Goal: Task Accomplishment & Management: Manage account settings

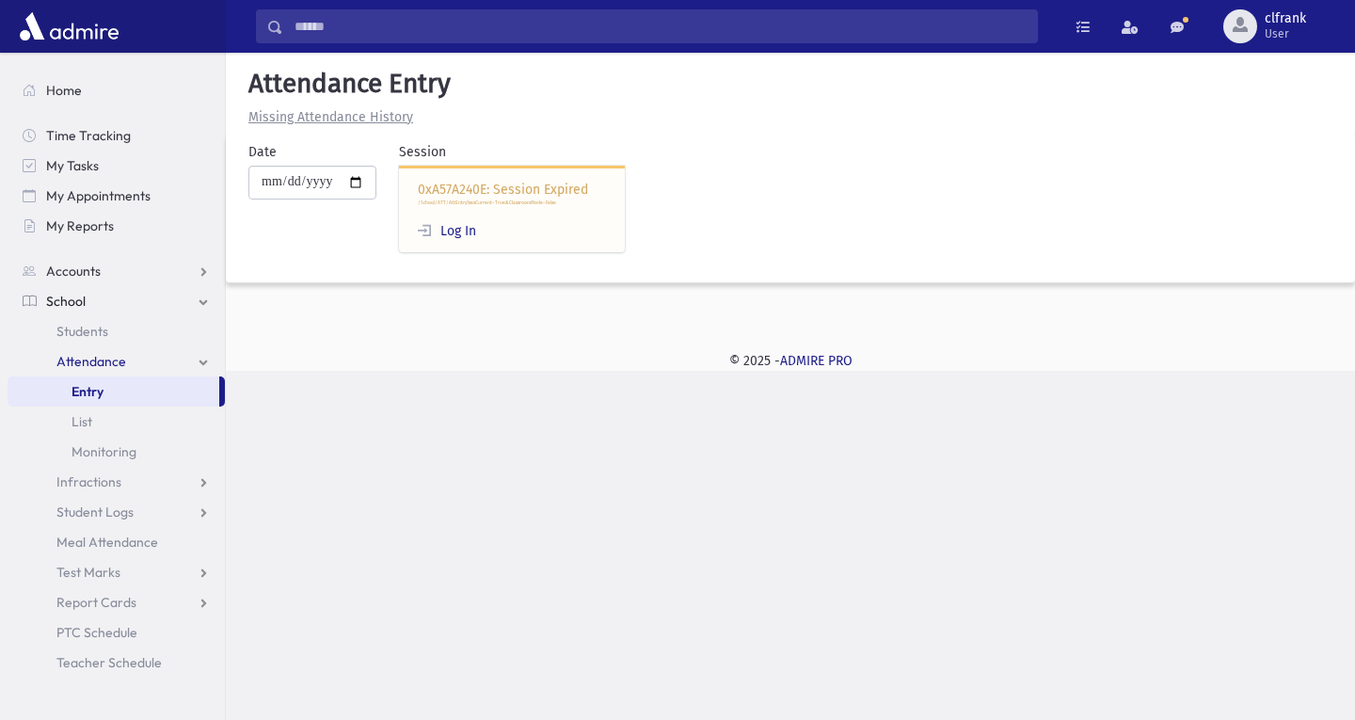
click at [95, 388] on span "Entry" at bounding box center [87, 391] width 32 height 17
click at [101, 395] on span "Entry" at bounding box center [87, 391] width 32 height 17
click at [582, 550] on div "Search Results Students" at bounding box center [677, 360] width 1355 height 720
click at [165, 319] on link "Students" at bounding box center [116, 331] width 217 height 30
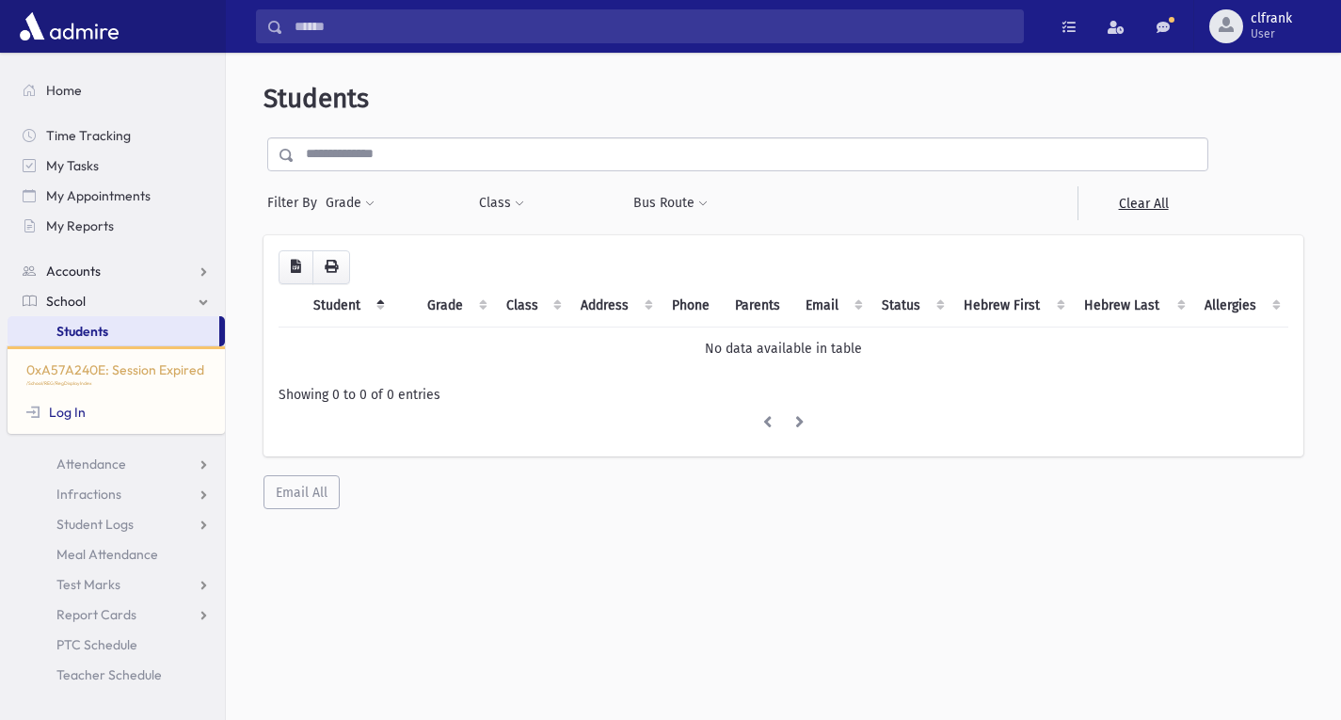
click at [141, 283] on link "Accounts" at bounding box center [116, 271] width 217 height 30
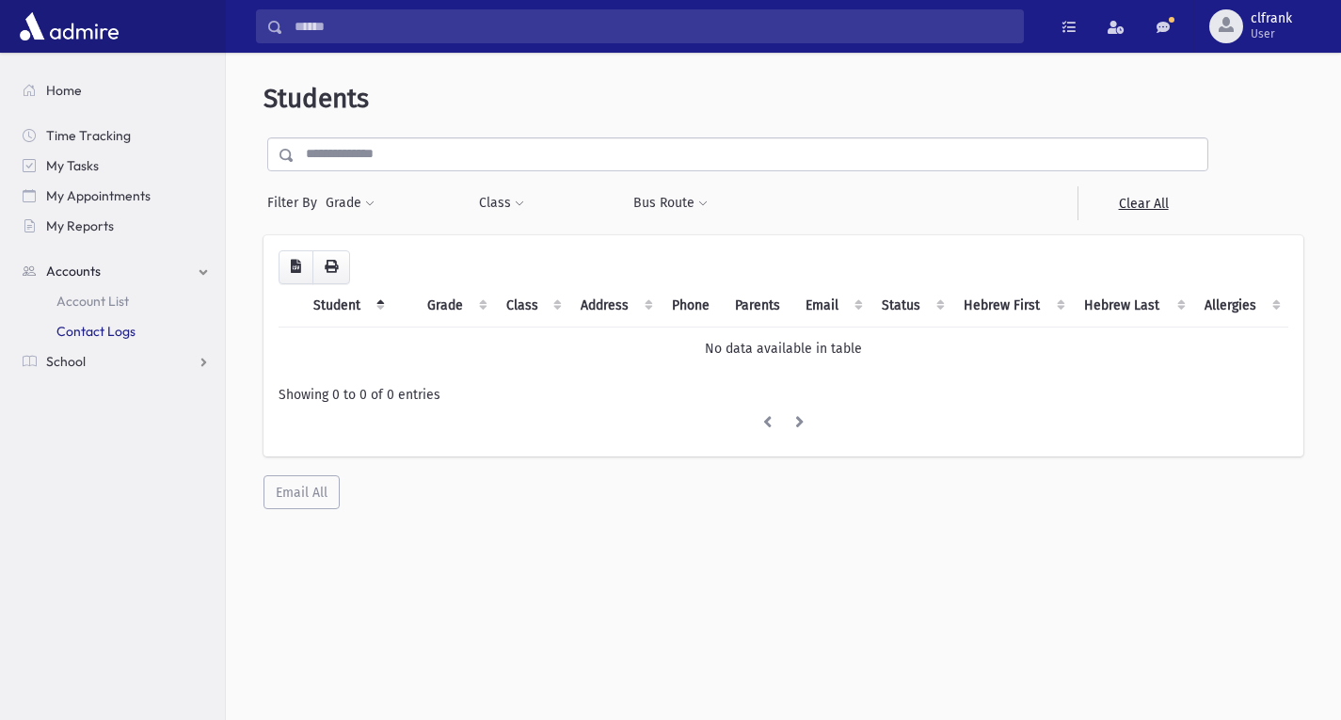
click at [137, 329] on link "Contact Logs" at bounding box center [116, 331] width 217 height 30
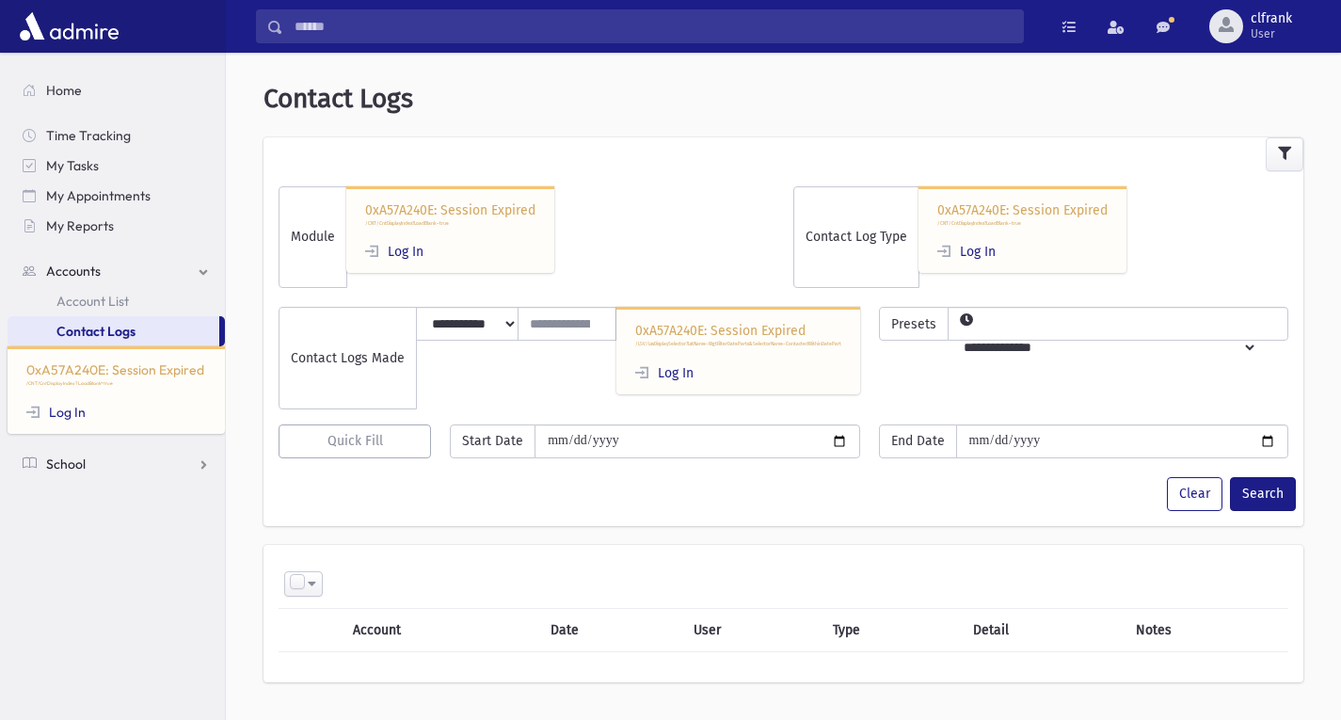
click at [74, 457] on span "School" at bounding box center [66, 463] width 40 height 17
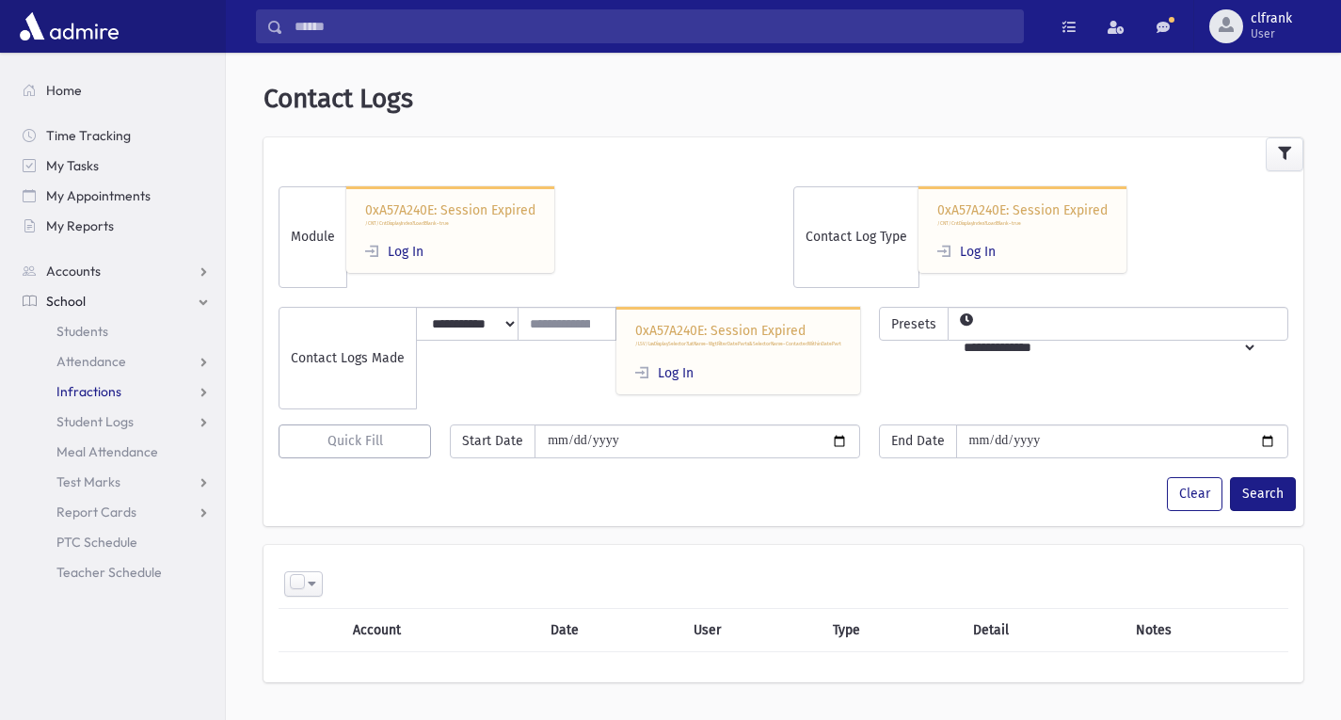
click at [106, 400] on link "Infractions" at bounding box center [116, 391] width 217 height 30
click at [1279, 24] on span "clfrank" at bounding box center [1270, 18] width 41 height 15
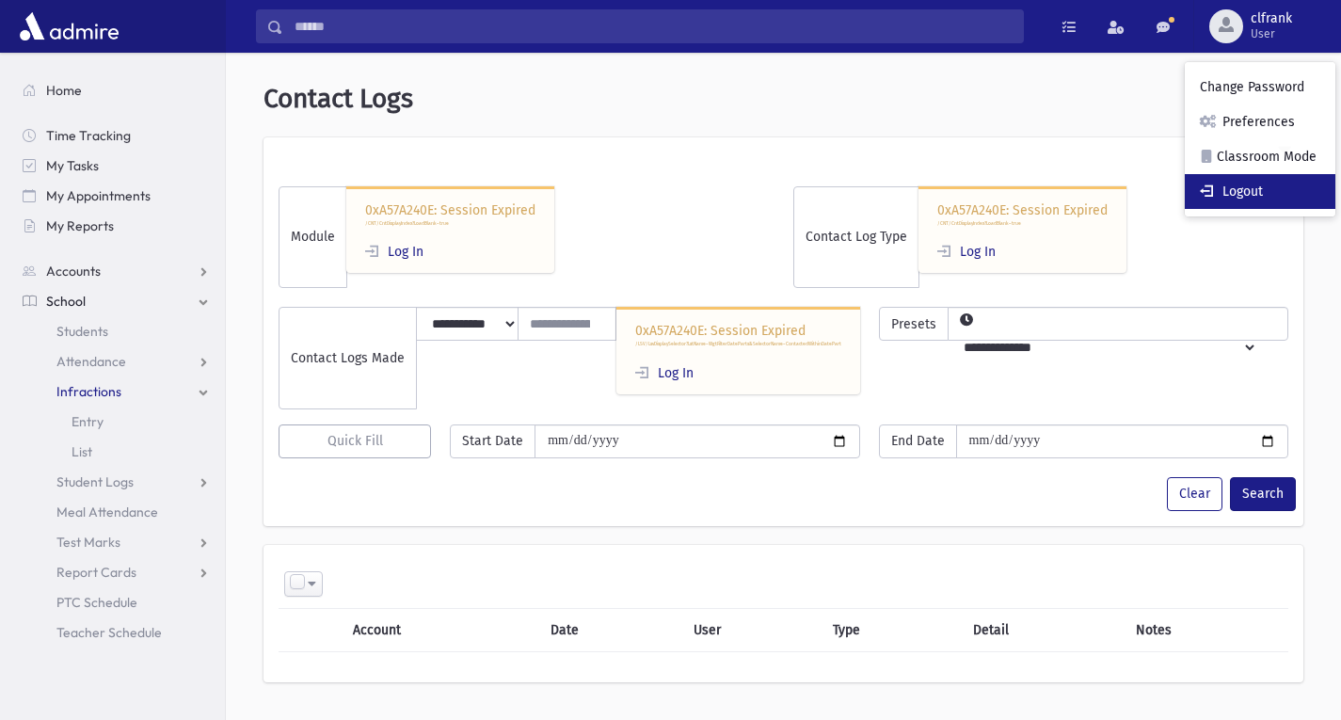
click at [1288, 183] on link "Logout" at bounding box center [1259, 191] width 151 height 35
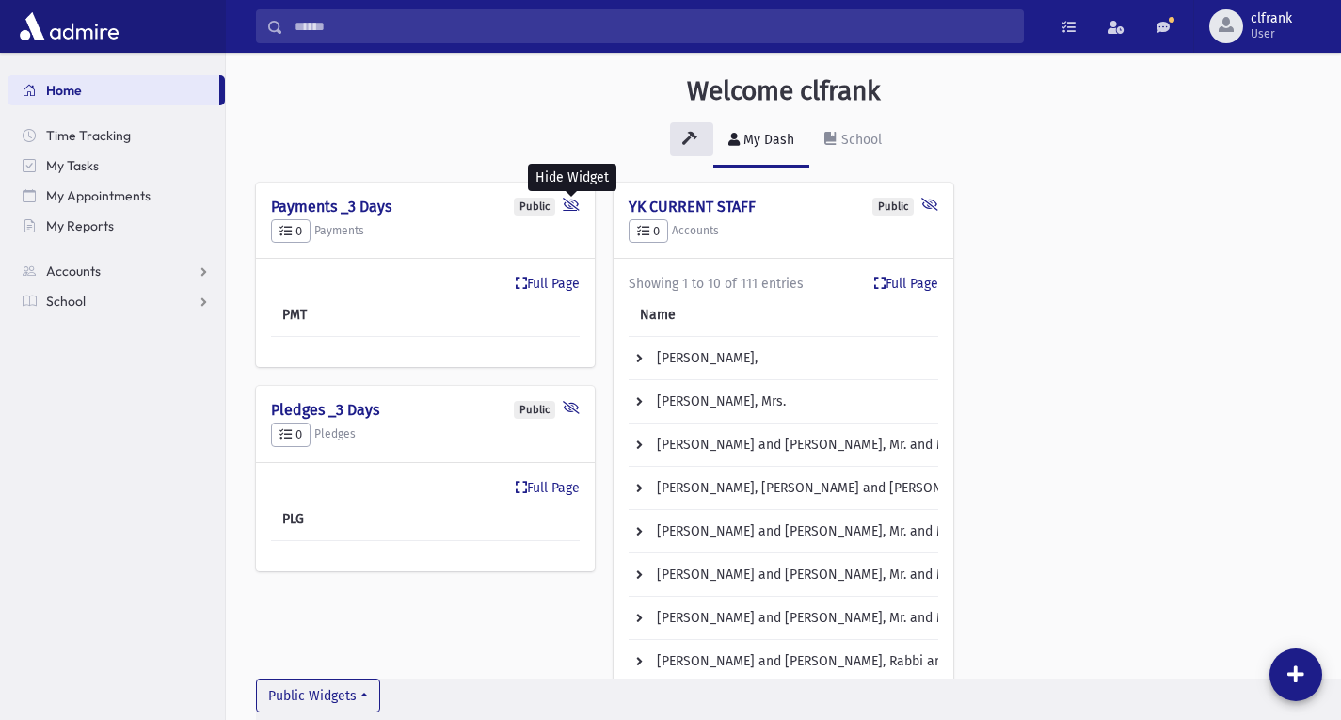
click at [579, 206] on icon at bounding box center [571, 207] width 17 height 18
click at [580, 210] on icon at bounding box center [571, 207] width 17 height 18
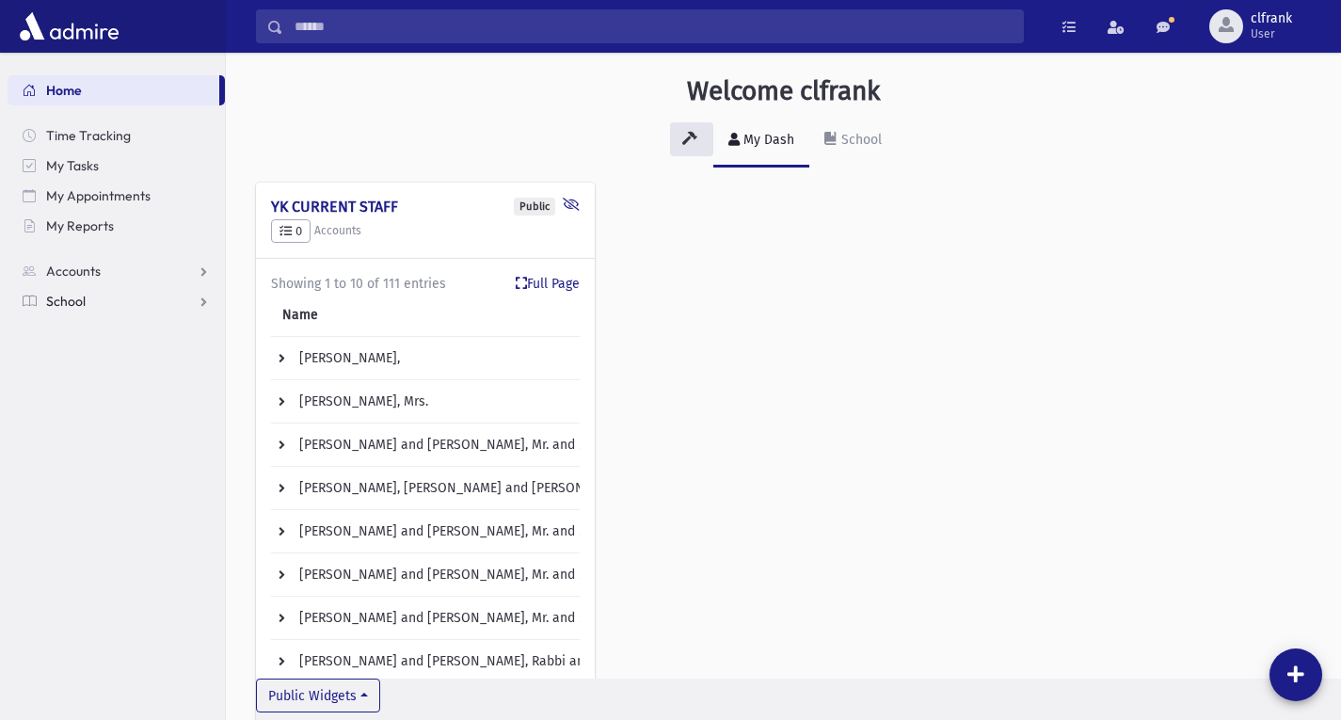
click at [110, 301] on link "School" at bounding box center [116, 301] width 217 height 30
click at [99, 330] on span "Students" at bounding box center [82, 331] width 52 height 17
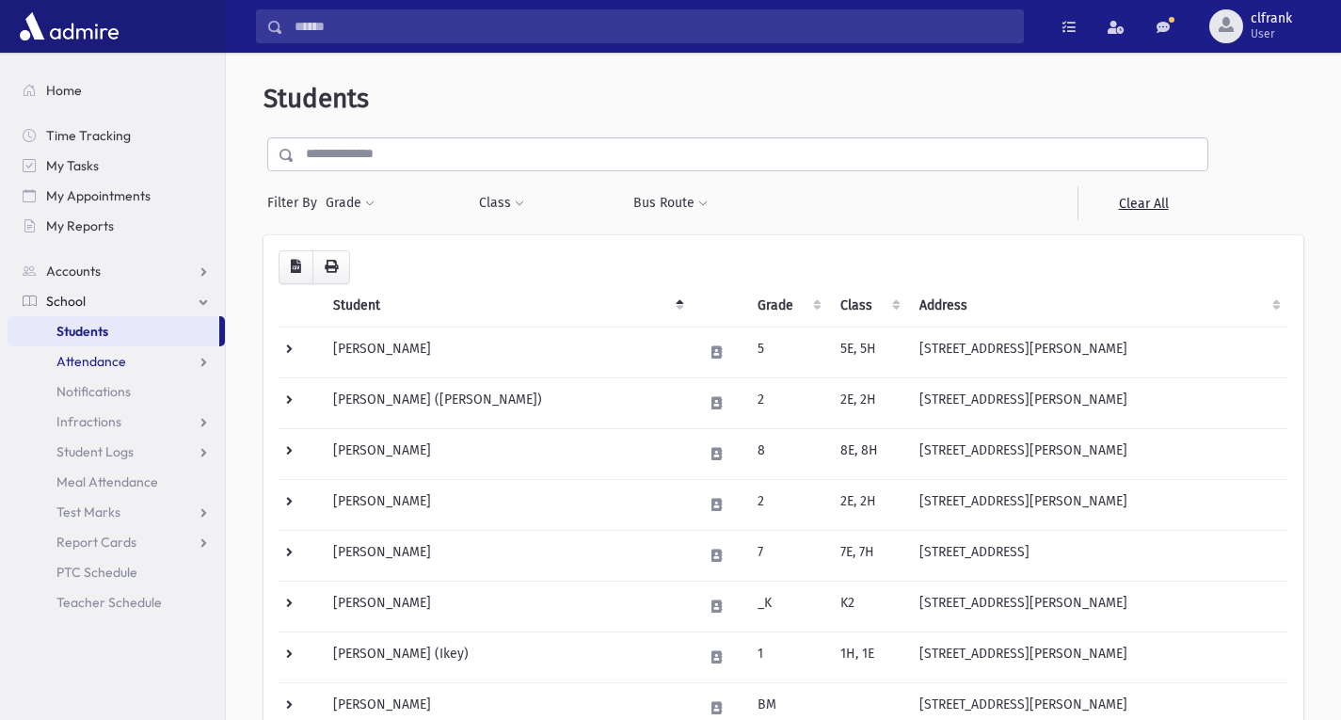
click at [102, 355] on span "Attendance" at bounding box center [91, 361] width 70 height 17
click at [99, 389] on span "Entry" at bounding box center [87, 391] width 32 height 17
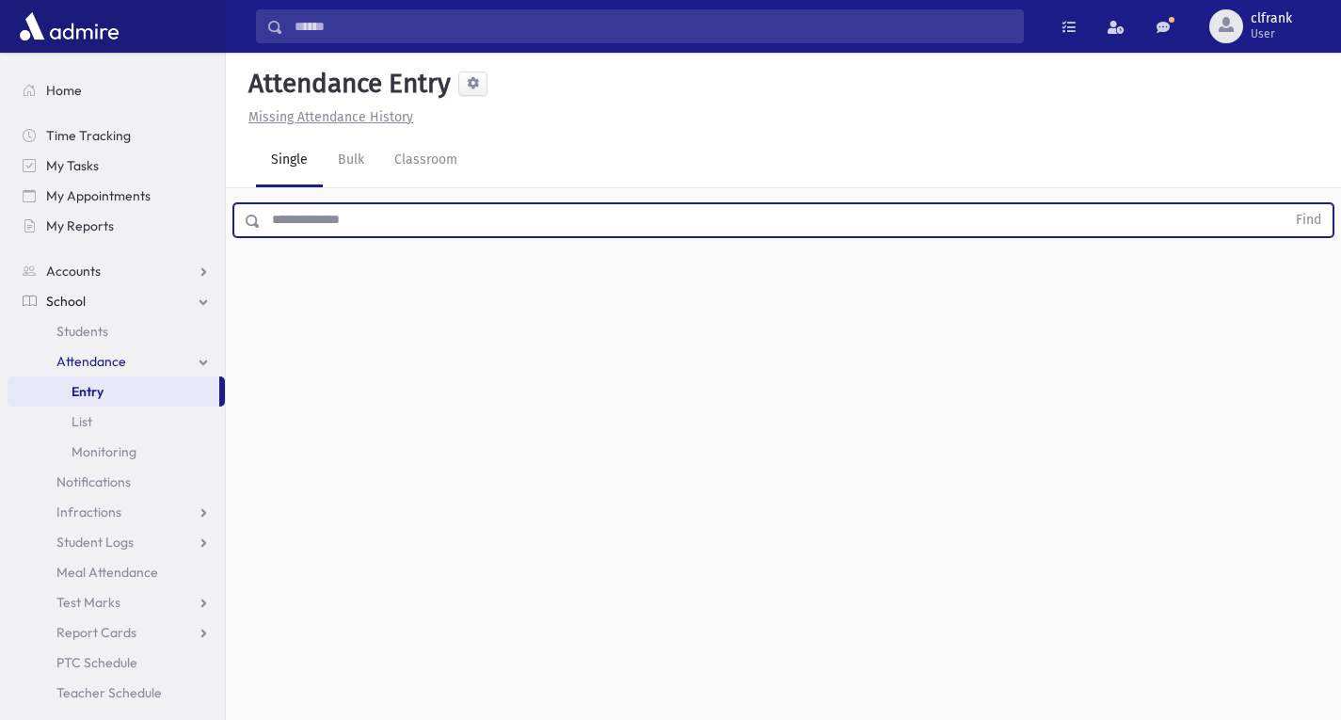
click at [388, 230] on input "text" at bounding box center [773, 220] width 1024 height 34
type input "*******"
click at [1284, 204] on button "Find" at bounding box center [1308, 220] width 48 height 32
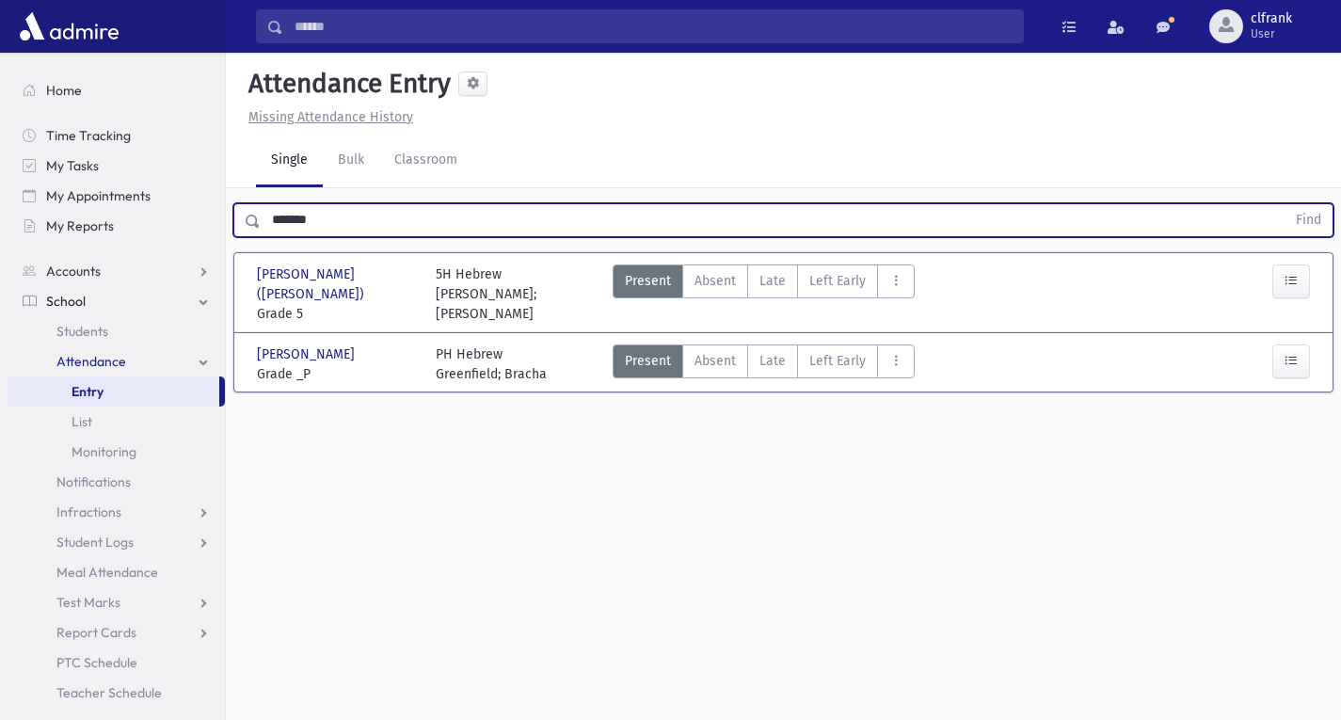
click at [358, 117] on u "Missing Attendance History" at bounding box center [330, 117] width 165 height 16
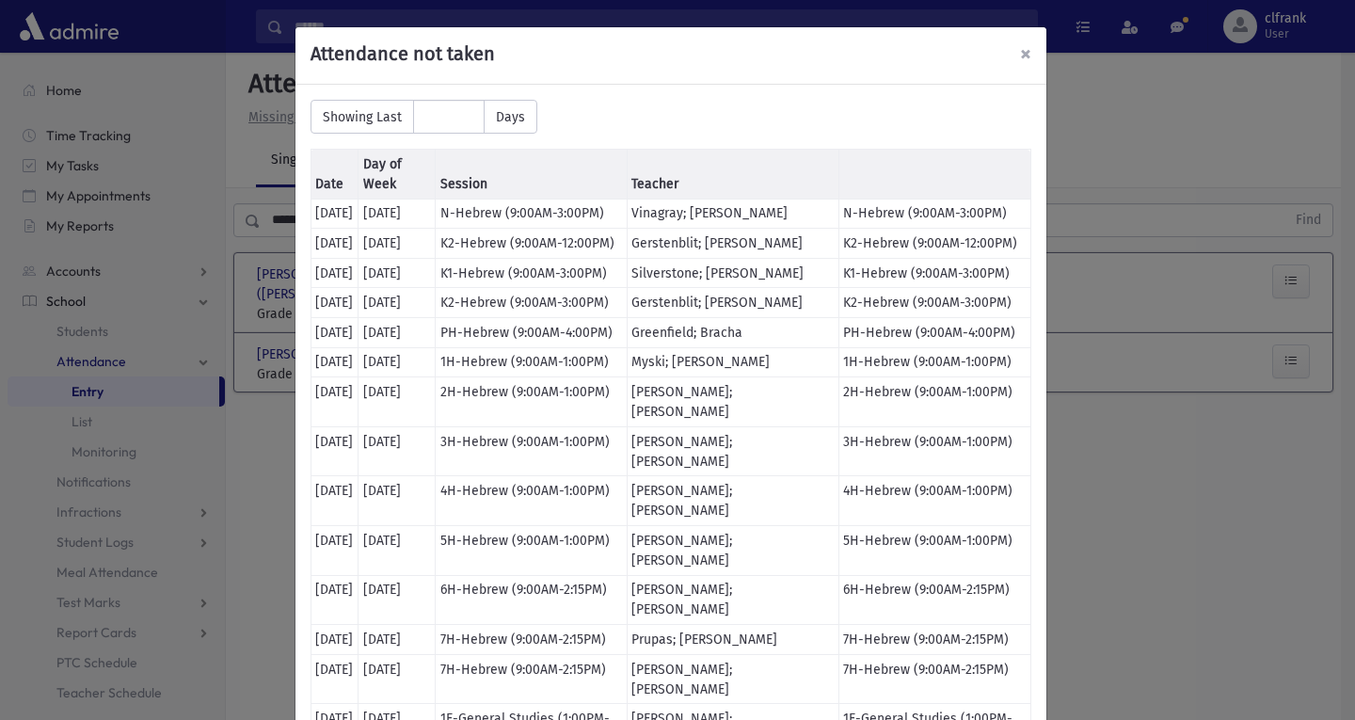
click at [1020, 54] on span "×" at bounding box center [1025, 53] width 11 height 26
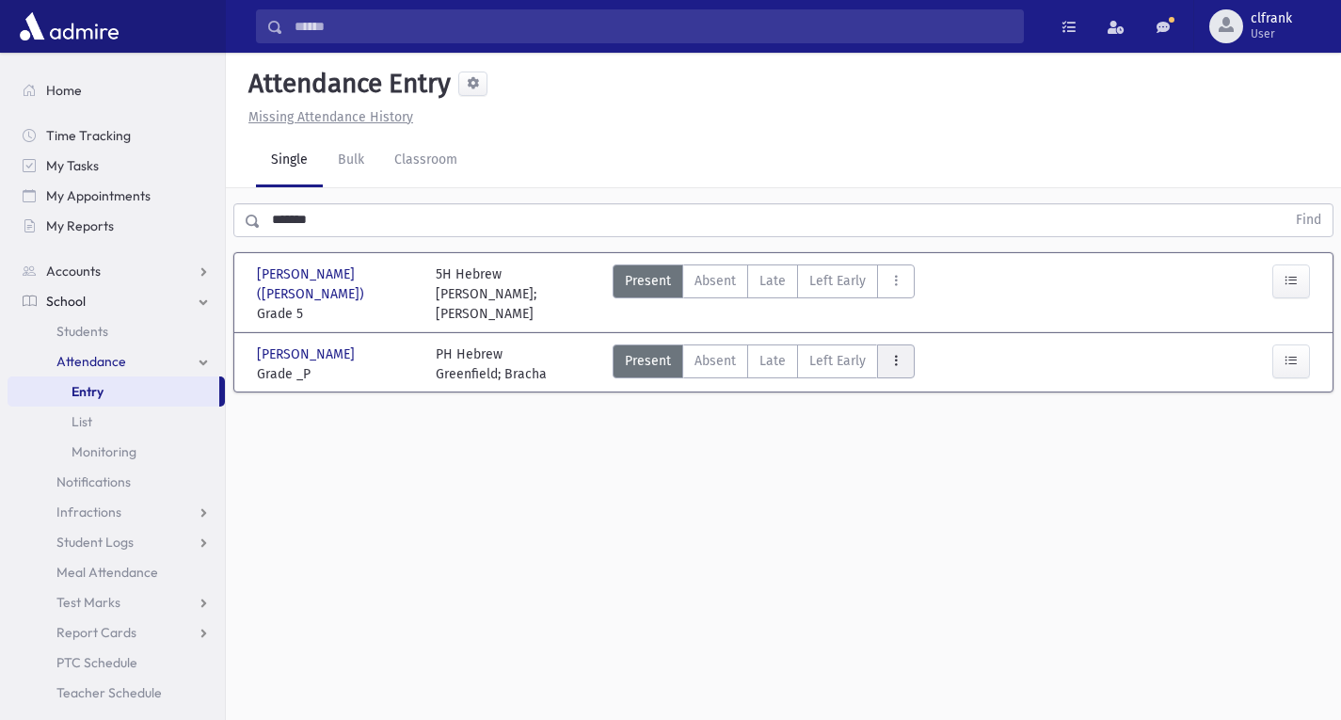
click at [897, 353] on icon "AttTypes" at bounding box center [895, 361] width 13 height 16
click at [742, 429] on div "× Attendance not taken Showing Last ** Days Date Day of Week Session Teacher 9/…" at bounding box center [783, 386] width 1115 height 667
click at [114, 430] on link "List" at bounding box center [116, 421] width 217 height 30
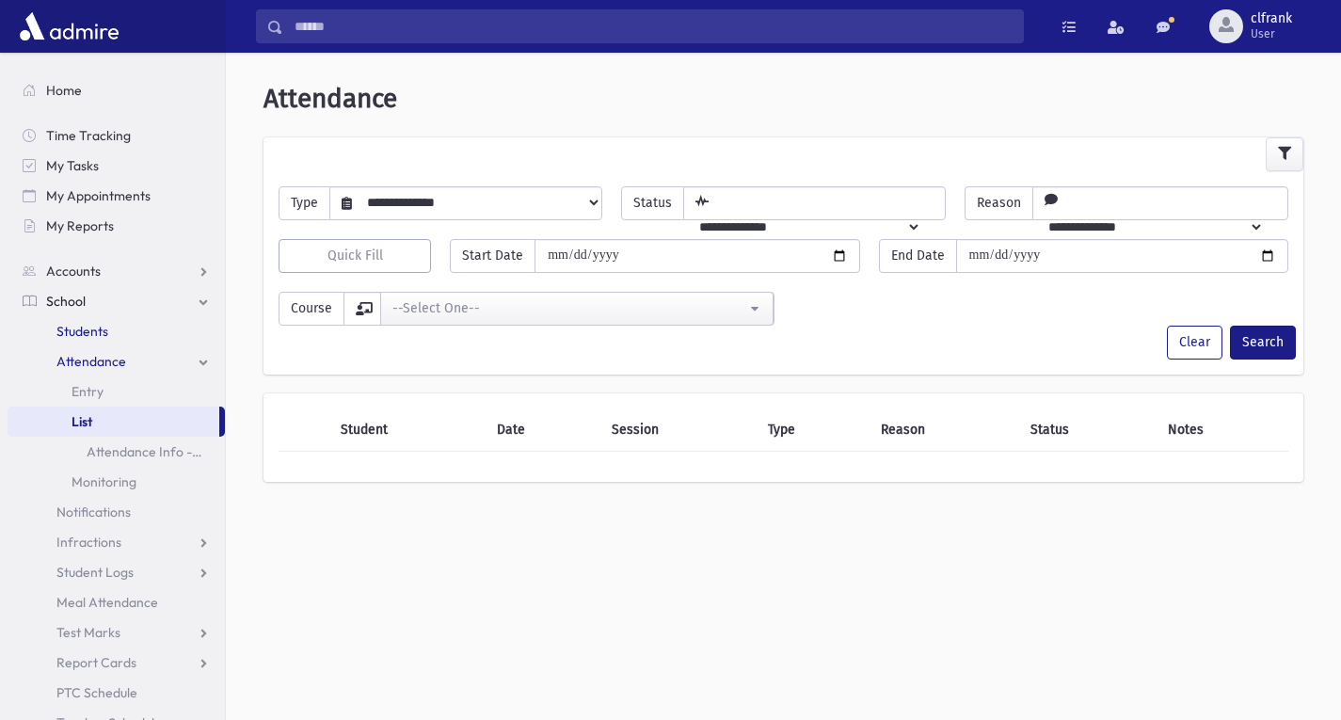
click at [77, 333] on span "Students" at bounding box center [82, 331] width 52 height 17
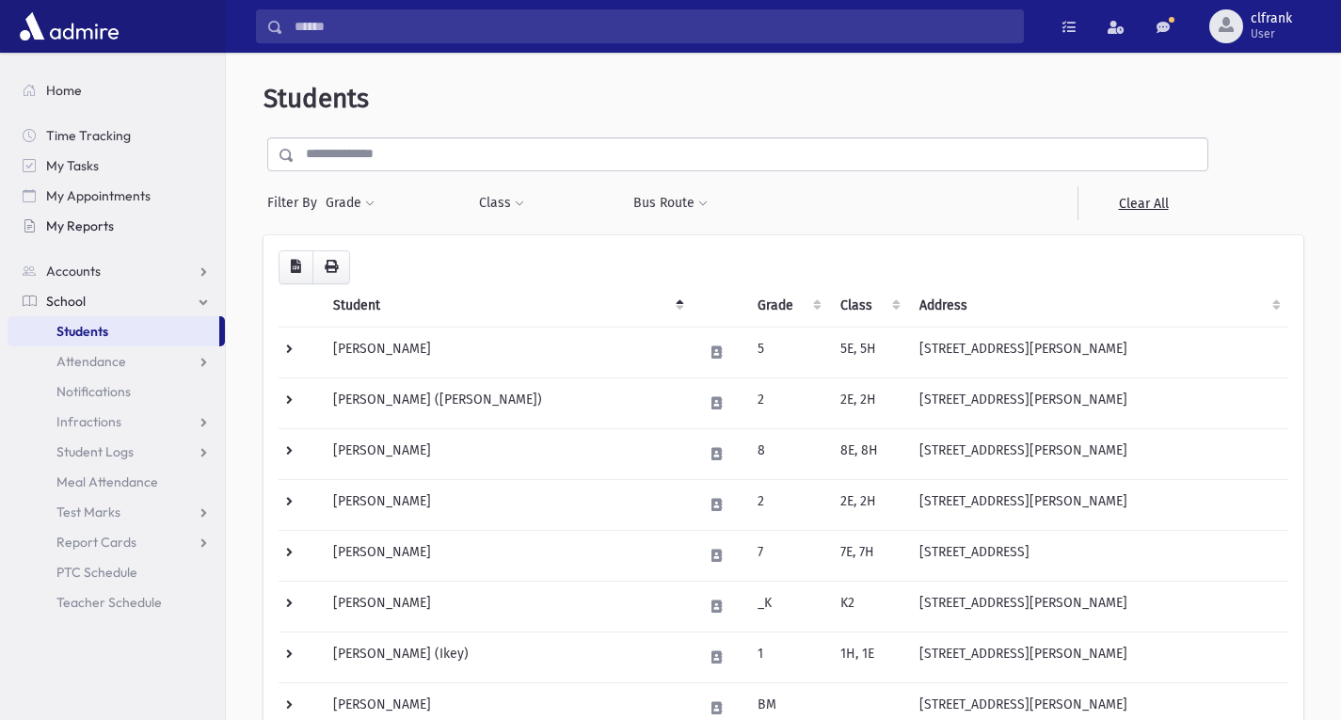
click at [96, 226] on span "My Reports" at bounding box center [80, 225] width 68 height 17
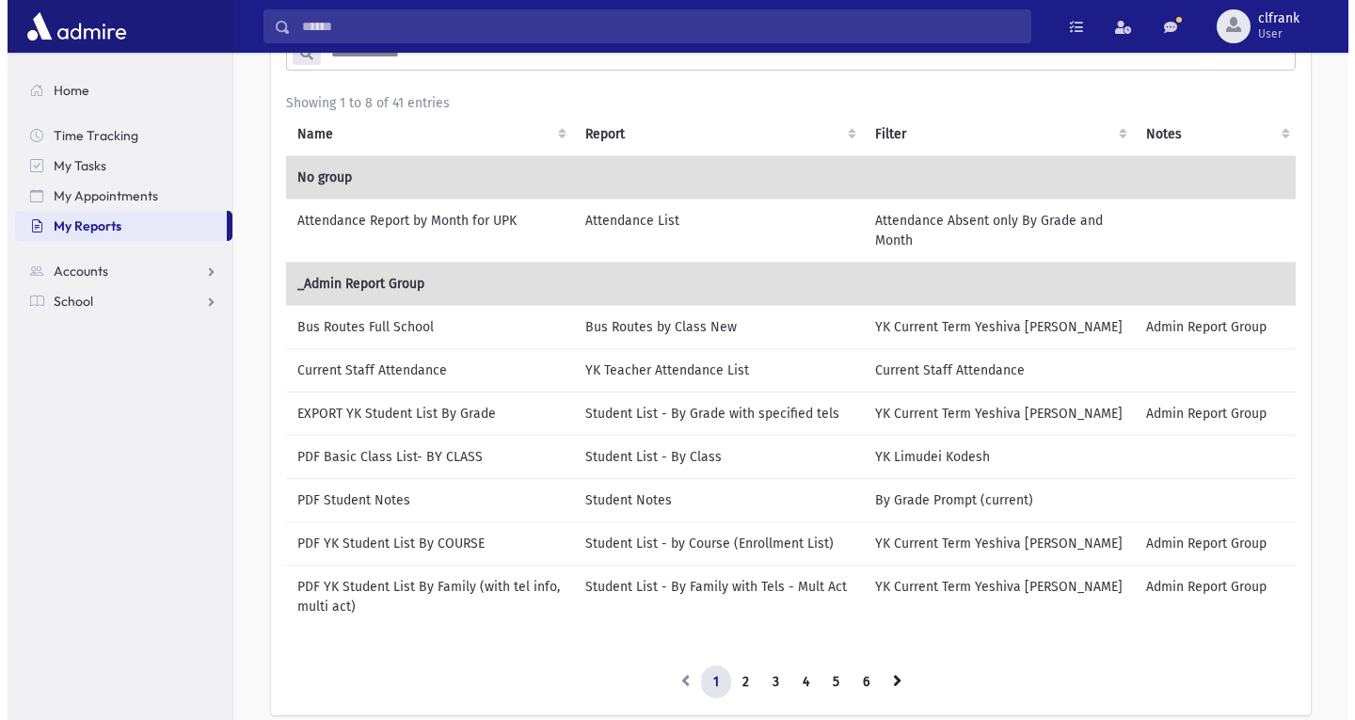
scroll to position [250, 0]
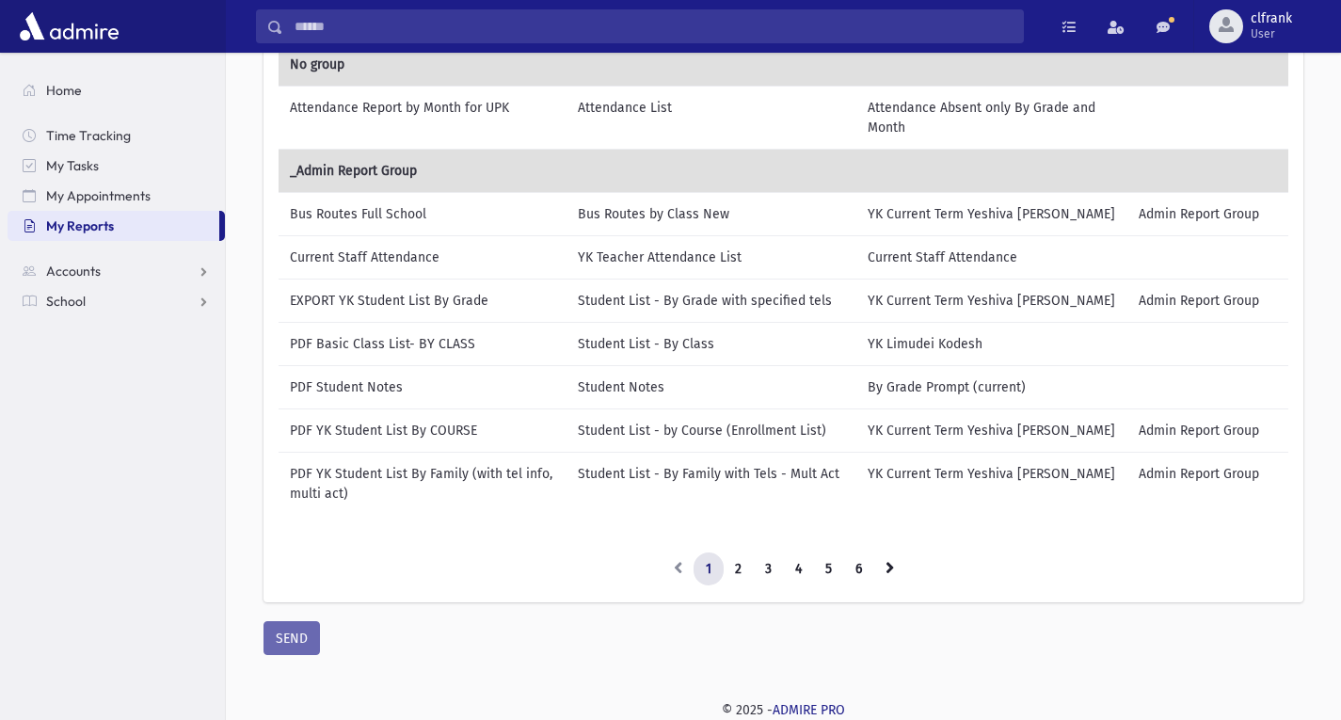
click at [372, 378] on td "PDF Student Notes" at bounding box center [422, 386] width 288 height 43
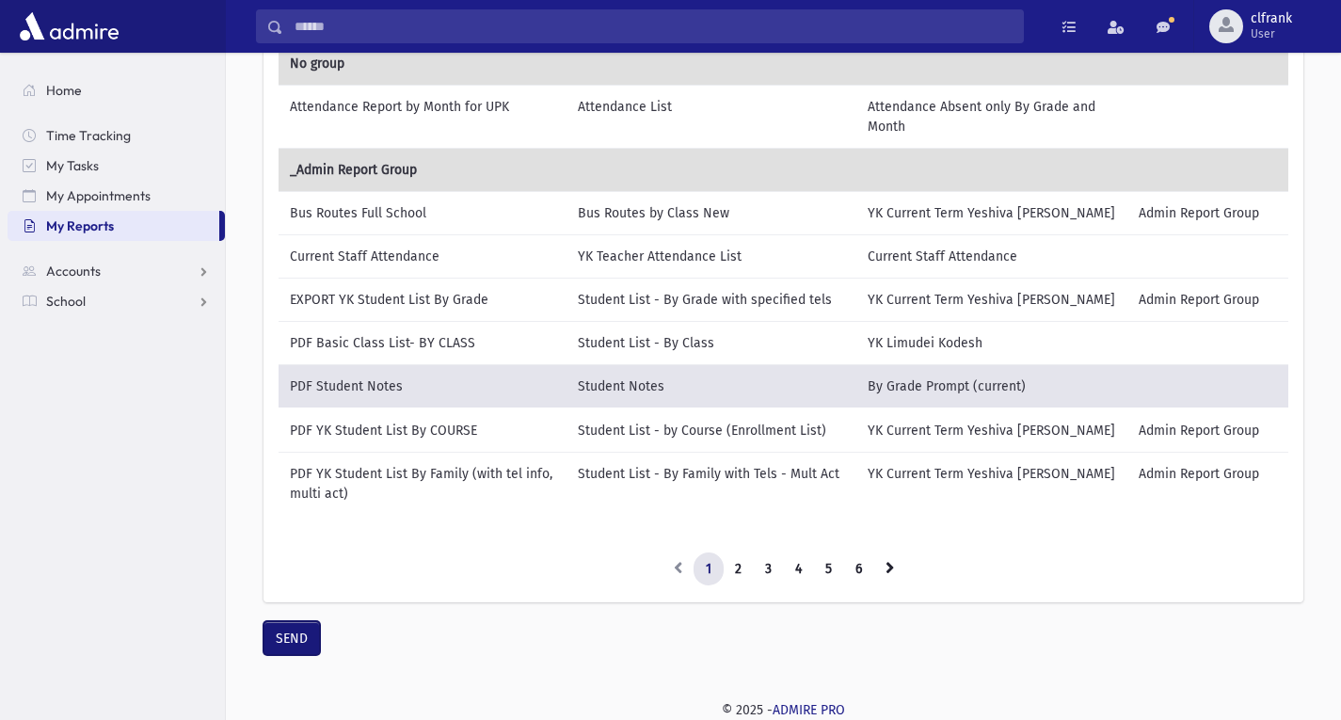
click at [308, 637] on button "SEND" at bounding box center [291, 638] width 56 height 34
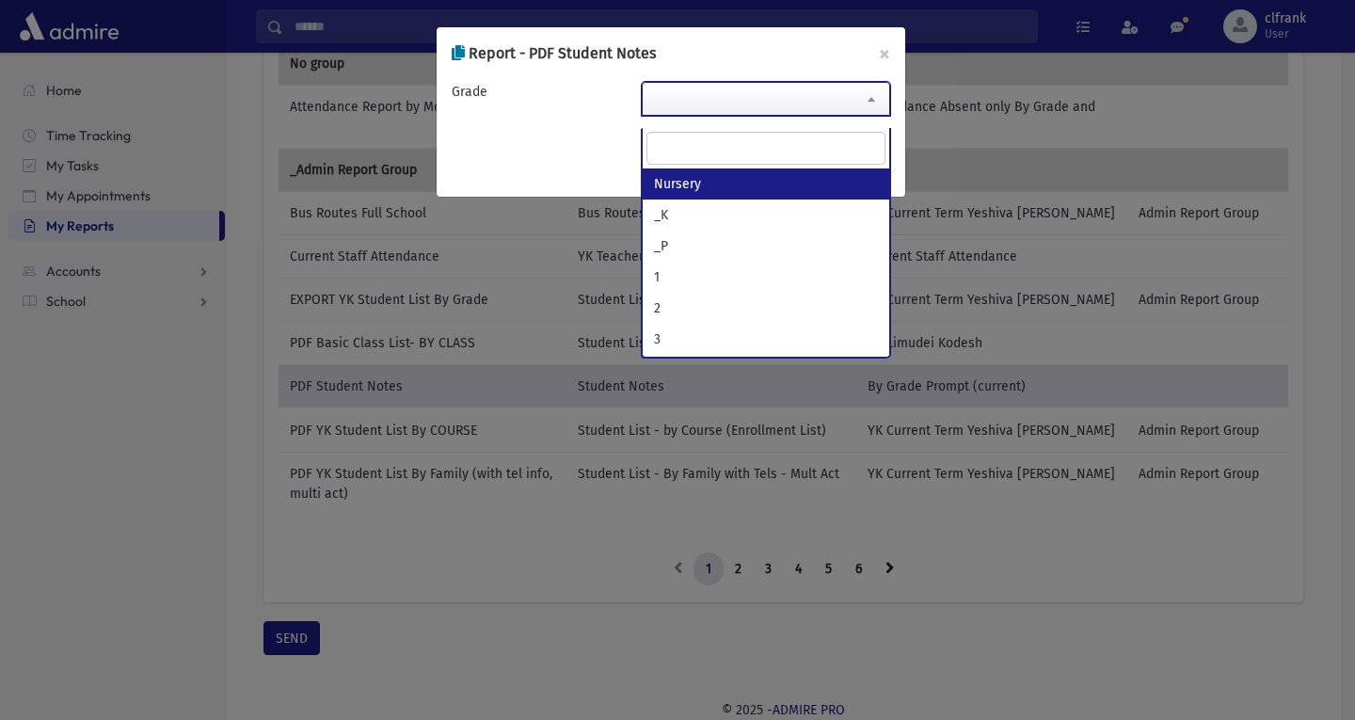
click at [720, 110] on span at bounding box center [766, 99] width 248 height 34
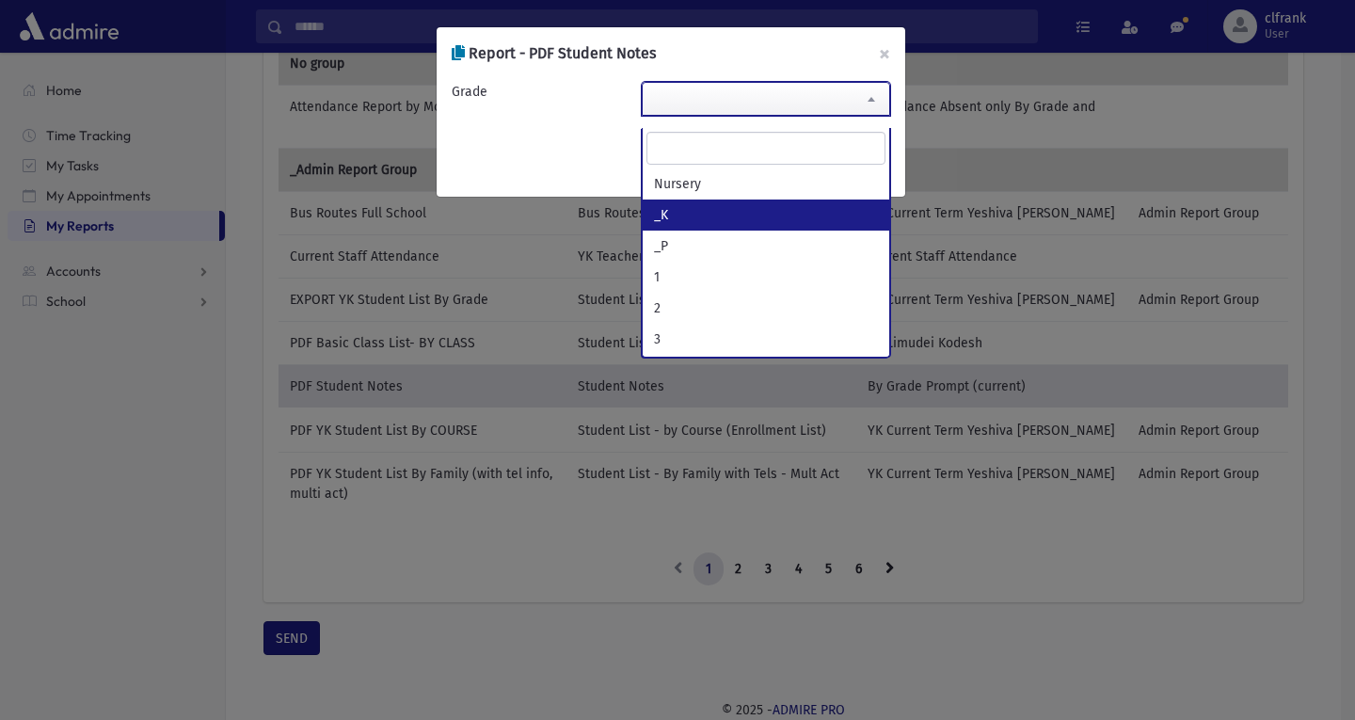
select select "**"
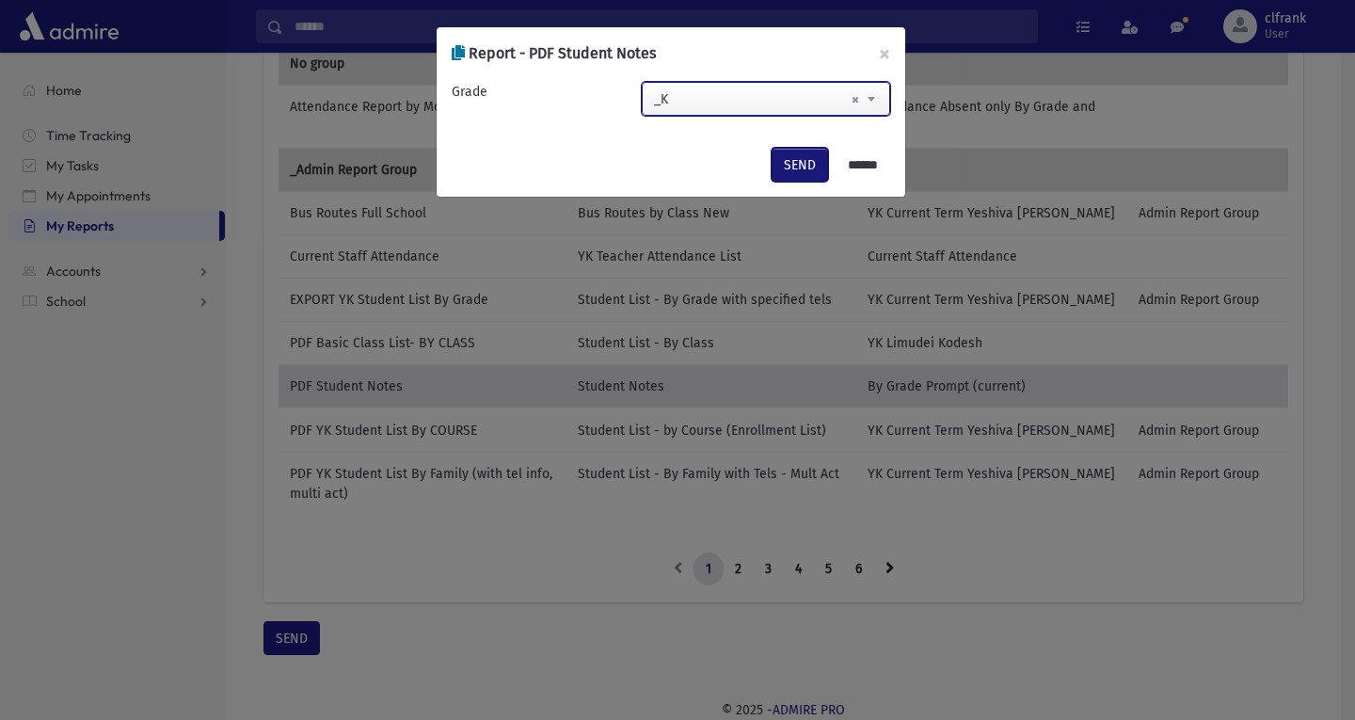
click at [795, 167] on button "SEND" at bounding box center [799, 165] width 56 height 34
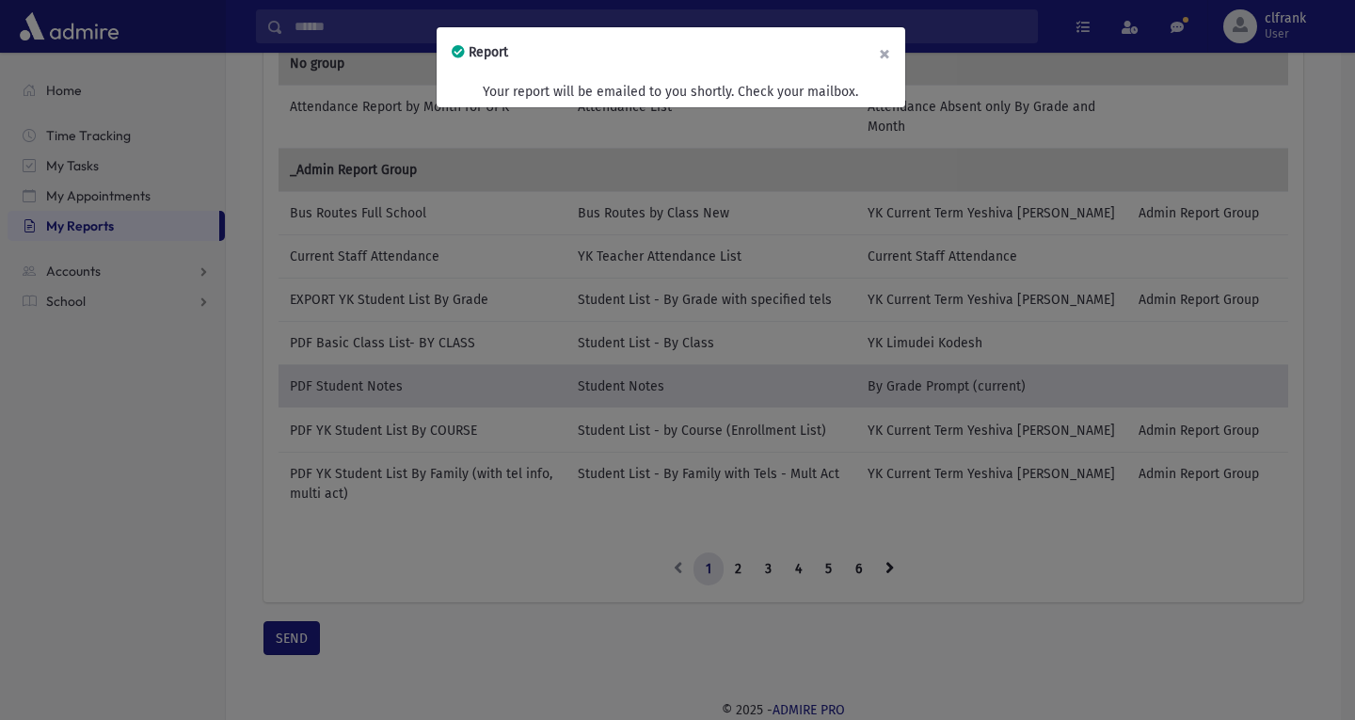
click at [885, 51] on button "×" at bounding box center [884, 53] width 41 height 53
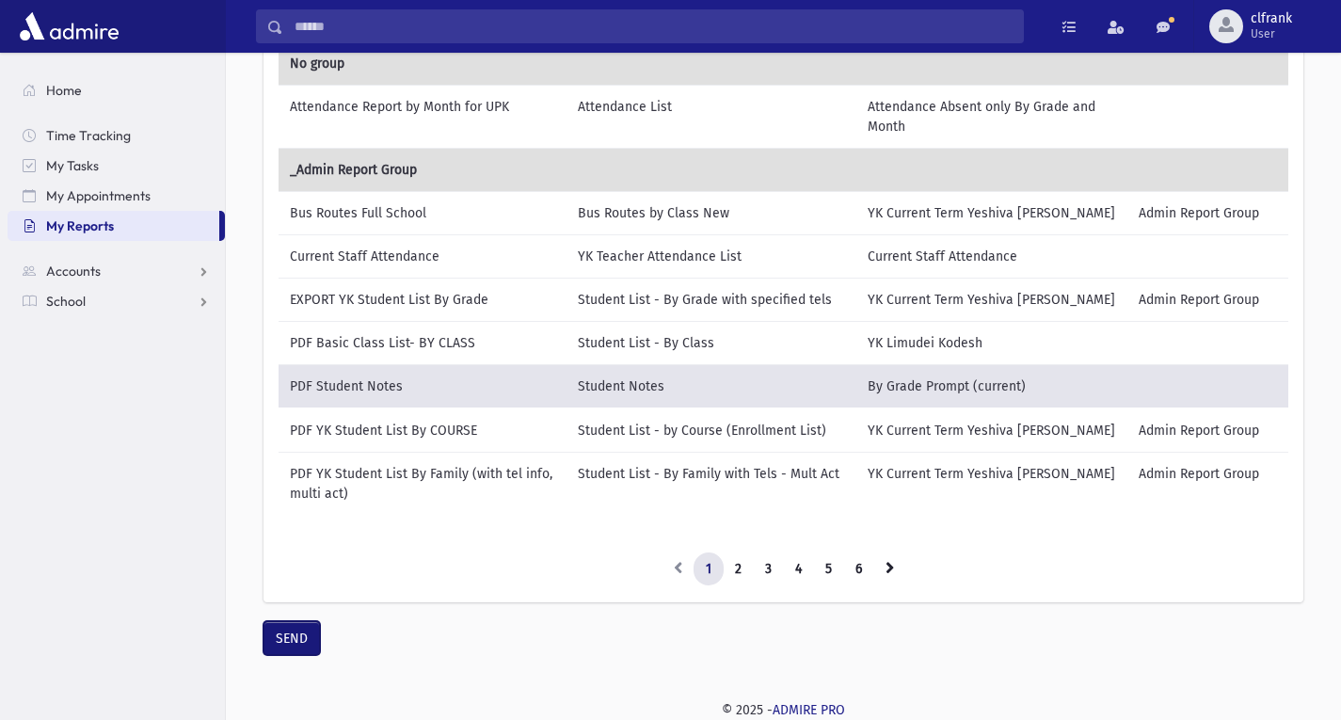
scroll to position [0, 0]
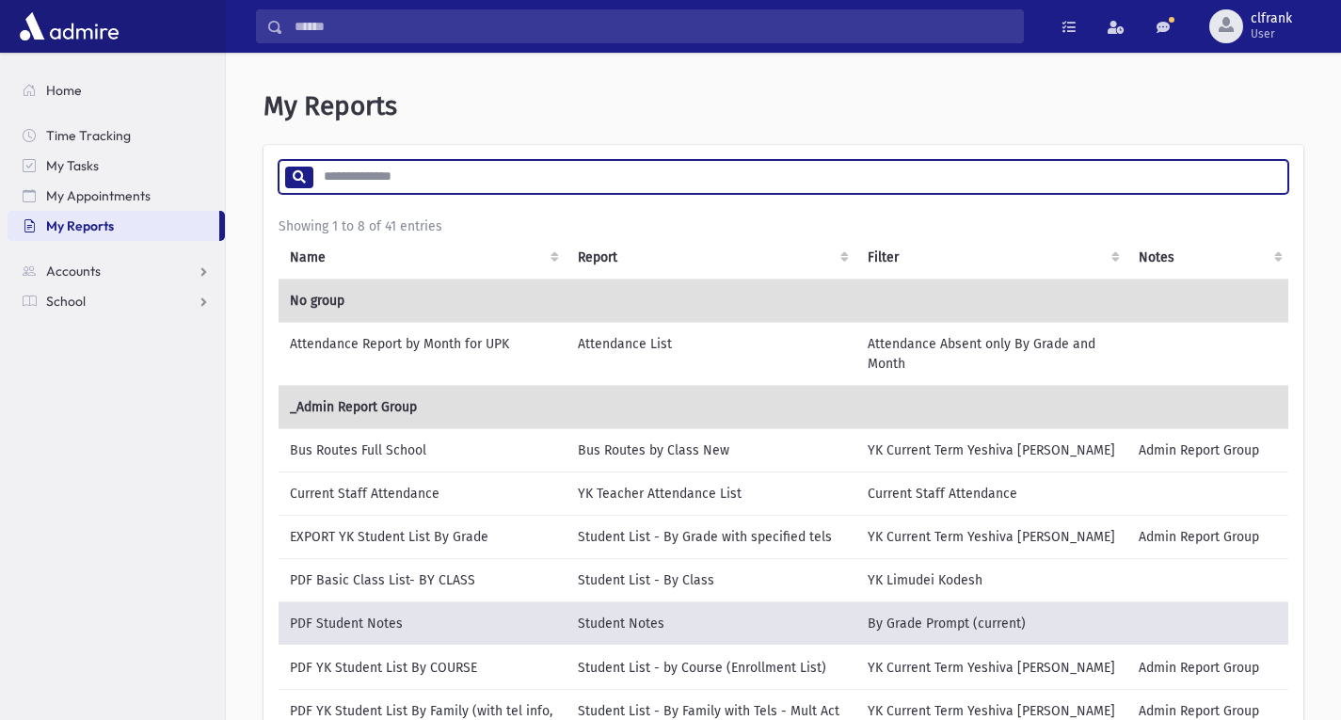
click at [542, 178] on input "search" at bounding box center [799, 177] width 975 height 34
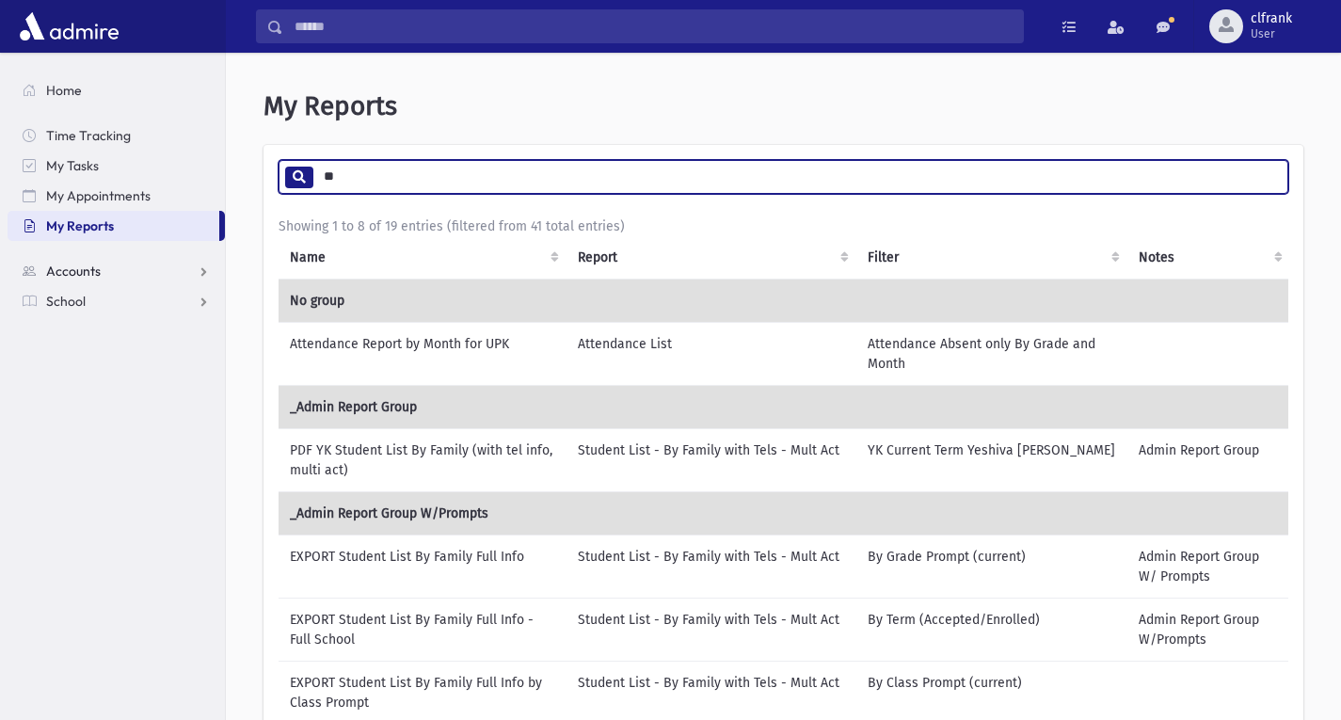
type input "**"
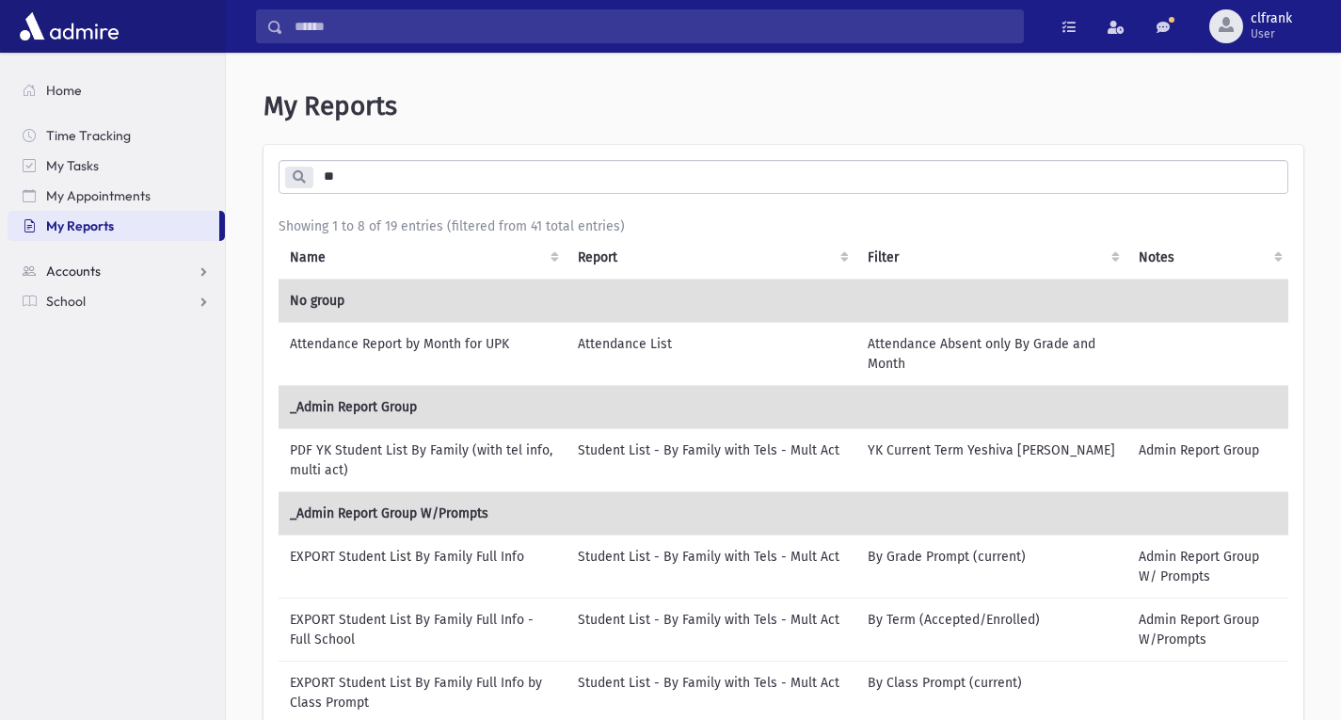
click at [83, 267] on span "Accounts" at bounding box center [73, 270] width 55 height 17
click at [83, 363] on span "School" at bounding box center [66, 361] width 40 height 17
click at [112, 334] on link "Students" at bounding box center [116, 331] width 217 height 30
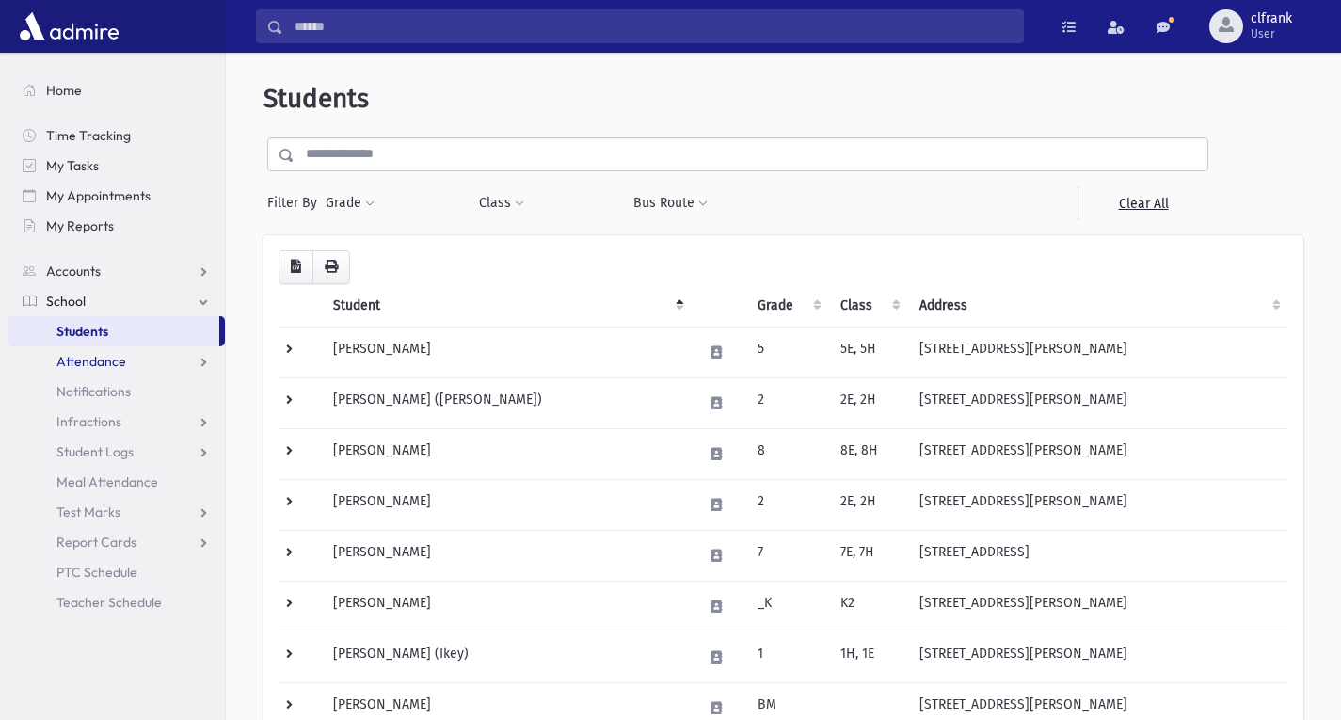
click at [86, 352] on link "Attendance" at bounding box center [116, 361] width 217 height 30
click at [103, 389] on span "Entry" at bounding box center [87, 391] width 32 height 17
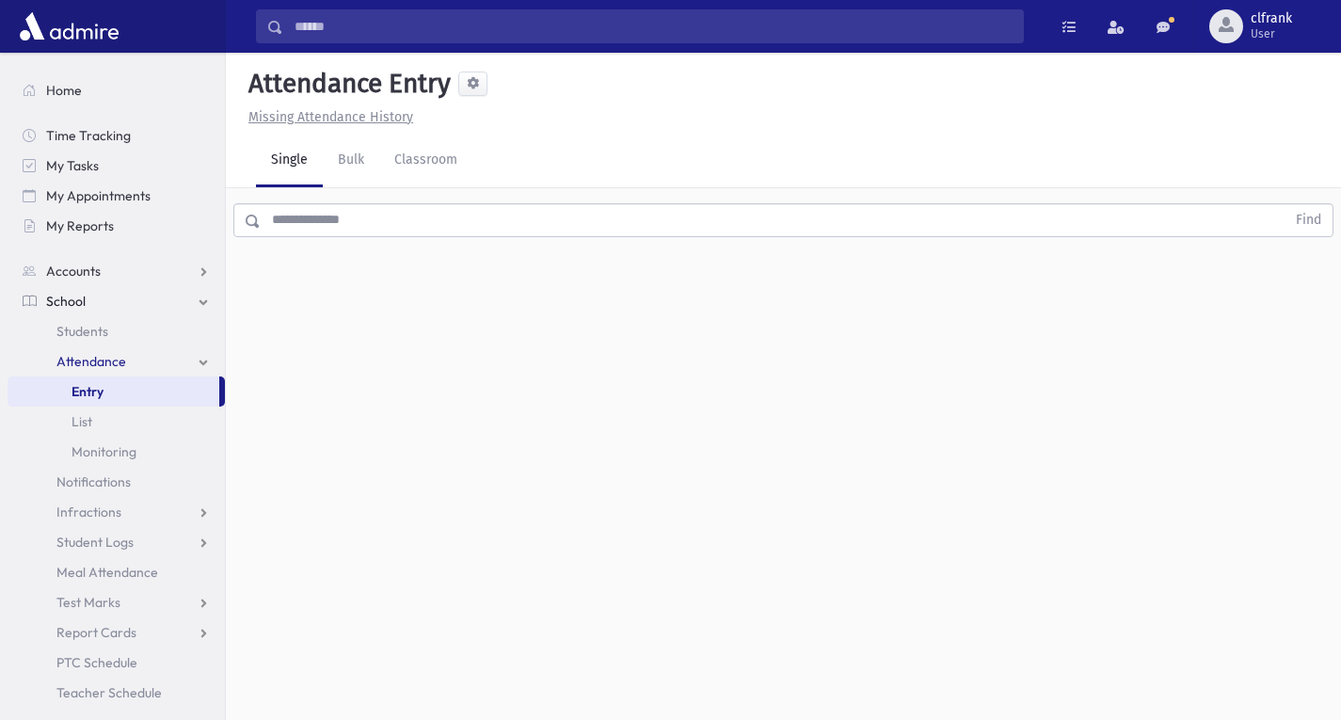
click at [396, 221] on input "text" at bounding box center [773, 220] width 1024 height 34
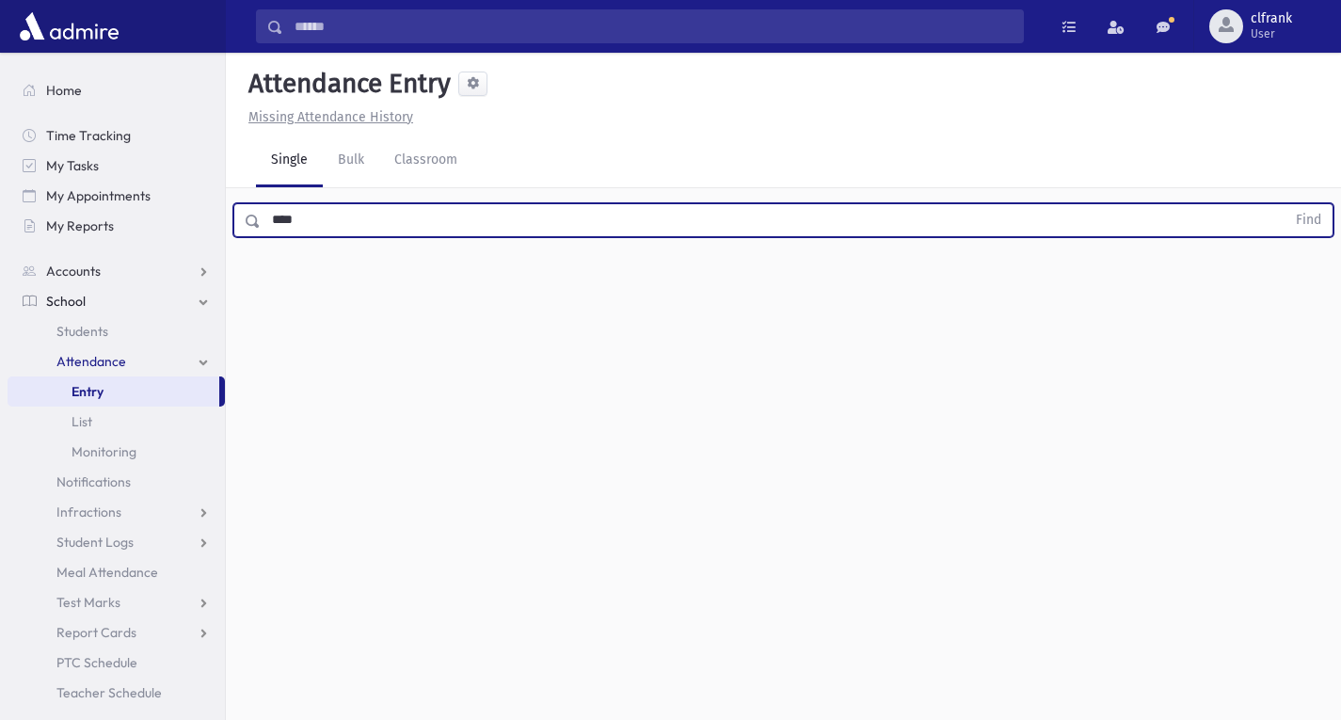
type input "****"
click at [1284, 204] on button "Find" at bounding box center [1308, 220] width 48 height 32
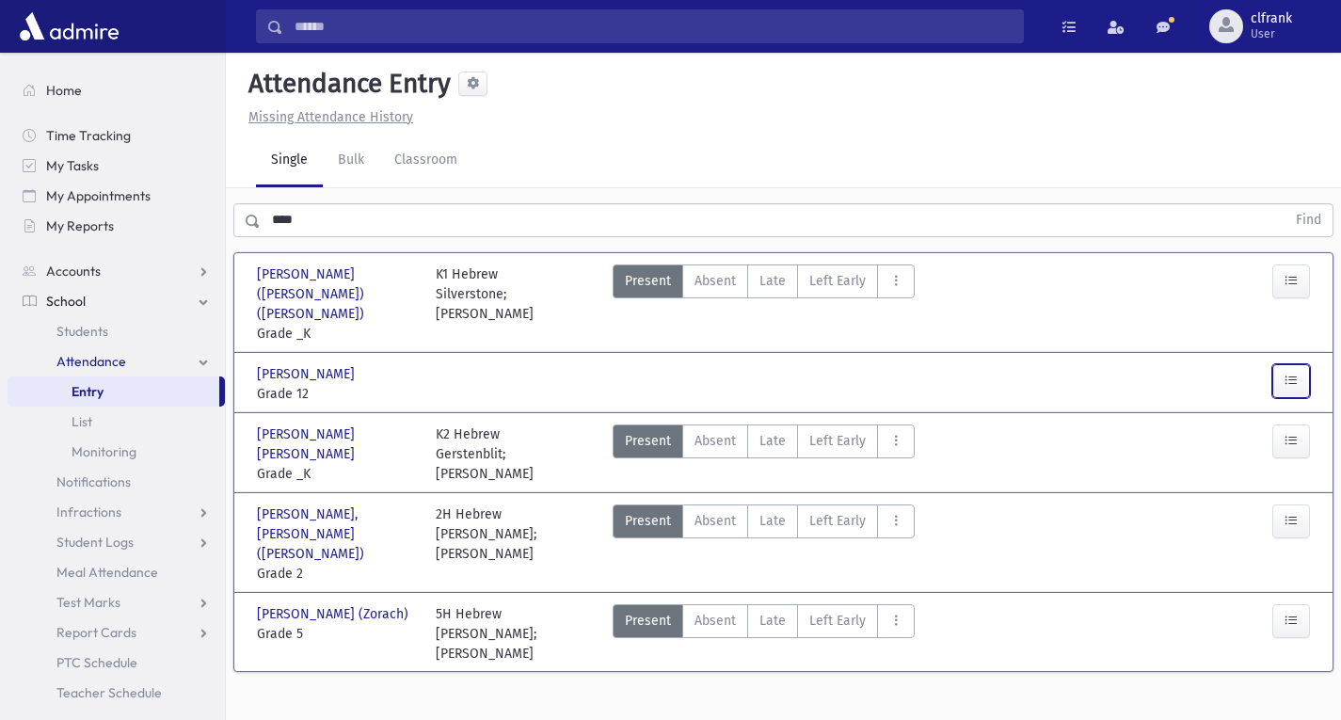
click at [1294, 364] on button "button" at bounding box center [1291, 381] width 38 height 34
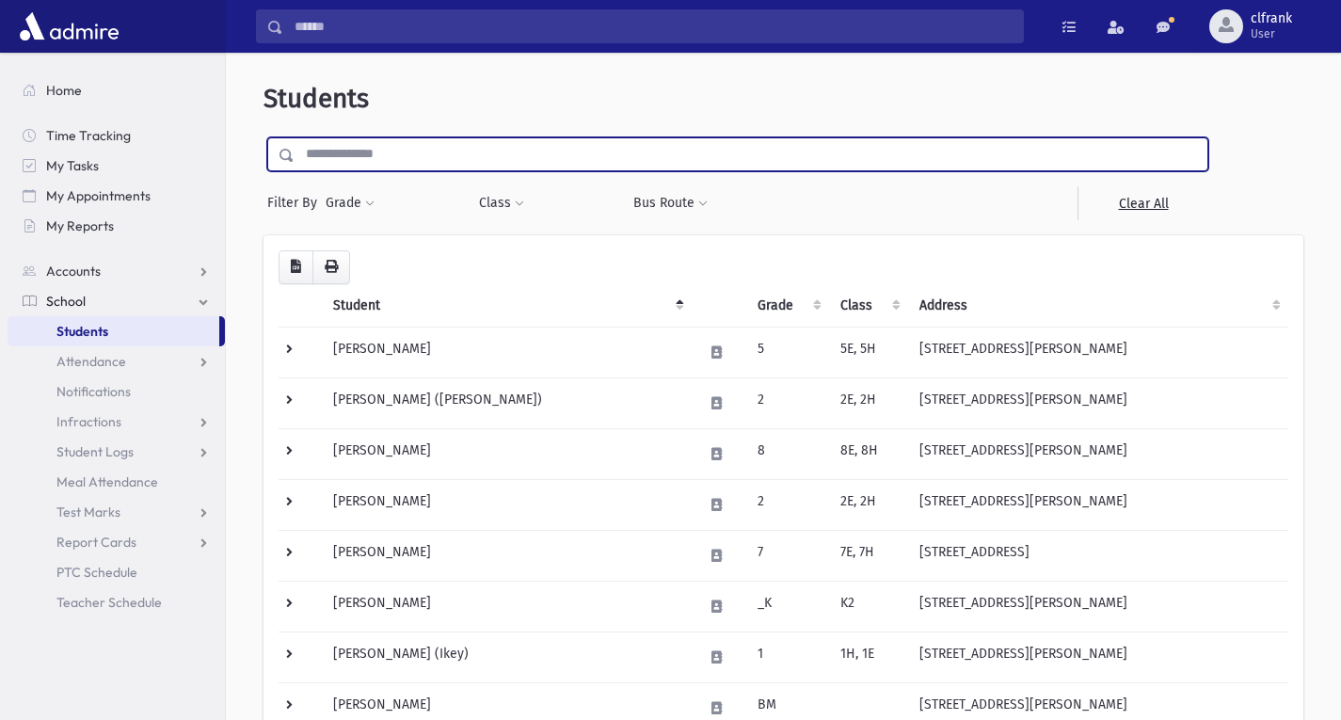
click at [415, 162] on input "text" at bounding box center [750, 154] width 913 height 34
type input "****"
click at [263, 137] on input "submit" at bounding box center [289, 149] width 53 height 25
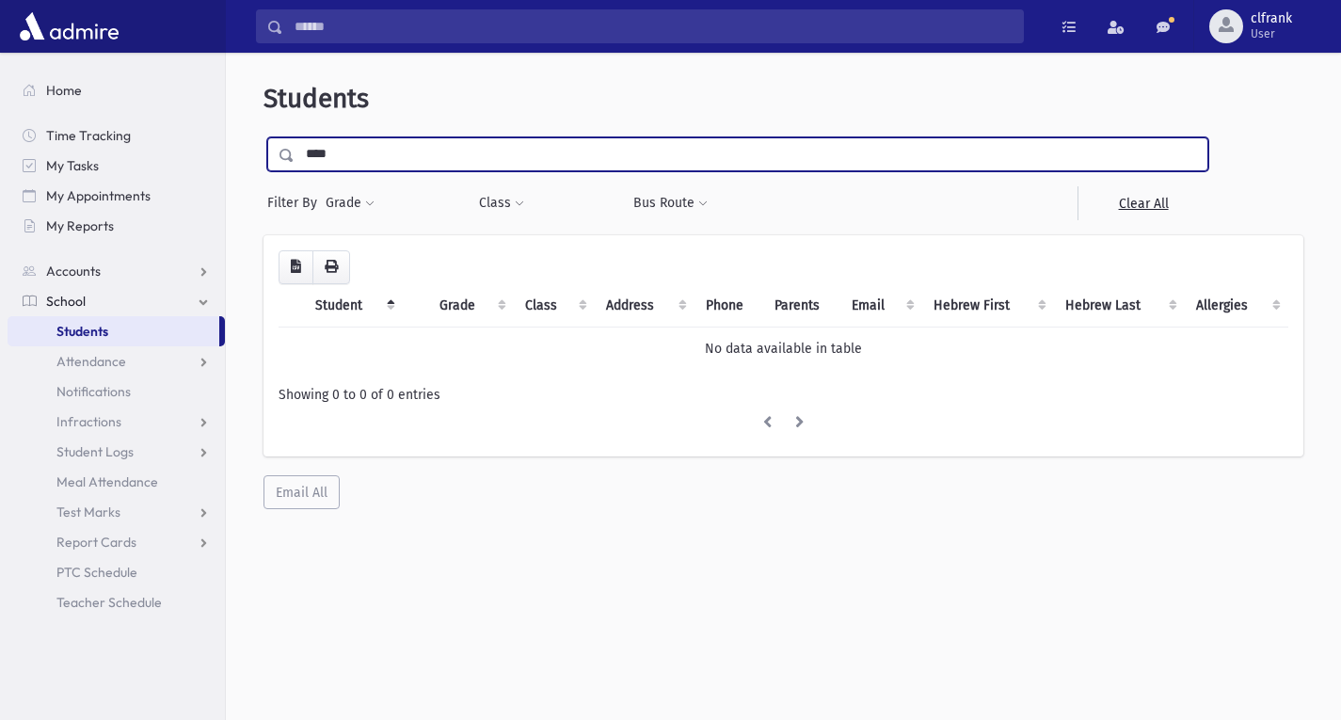
click at [443, 144] on input "****" at bounding box center [750, 154] width 913 height 34
type input "****"
click at [263, 137] on input "submit" at bounding box center [289, 149] width 53 height 25
